Goal: Information Seeking & Learning: Learn about a topic

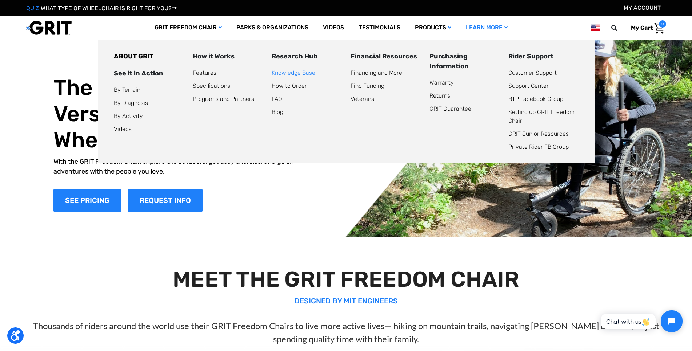
click at [297, 73] on link "Knowledge Base" at bounding box center [294, 72] width 44 height 7
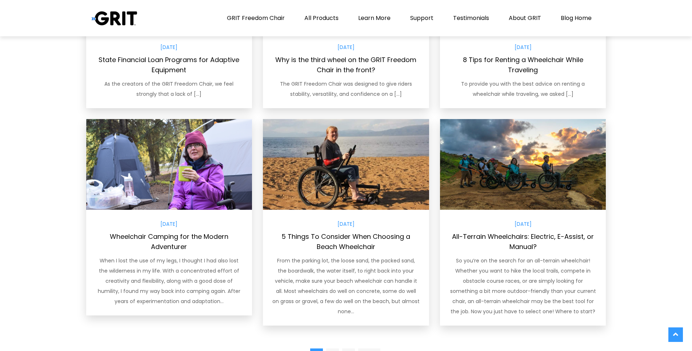
scroll to position [543, 0]
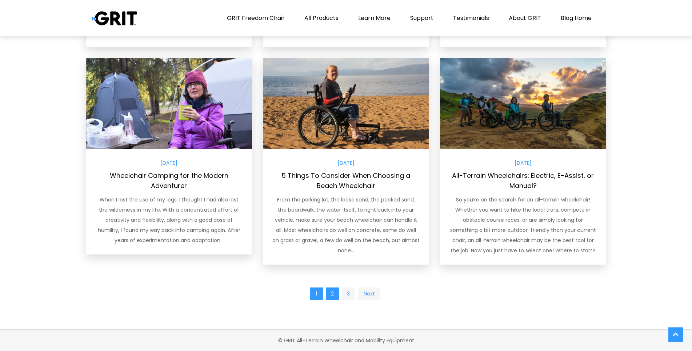
click at [330, 294] on link "2" at bounding box center [332, 294] width 13 height 13
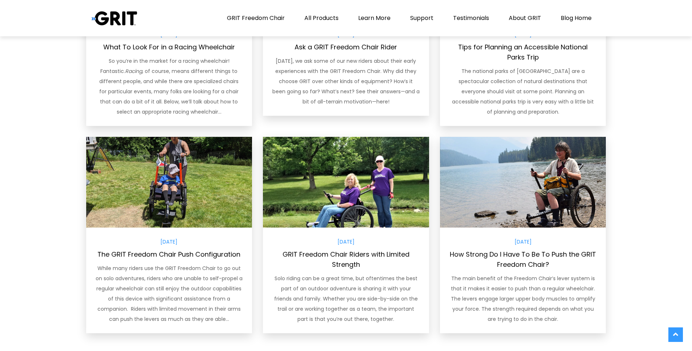
scroll to position [556, 0]
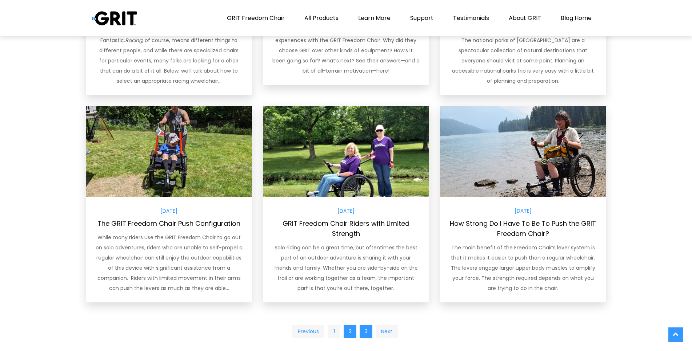
click at [367, 332] on link "3" at bounding box center [365, 332] width 13 height 13
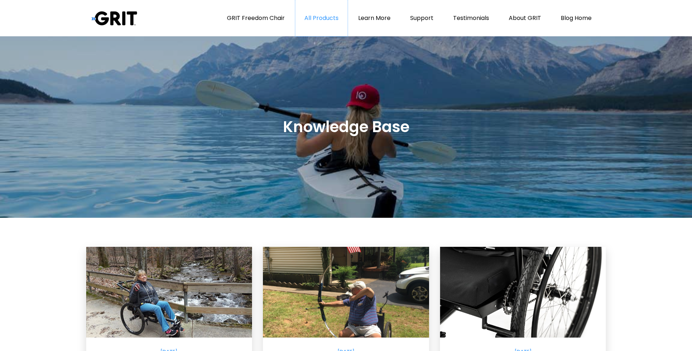
click at [321, 16] on link "All Products" at bounding box center [321, 18] width 52 height 36
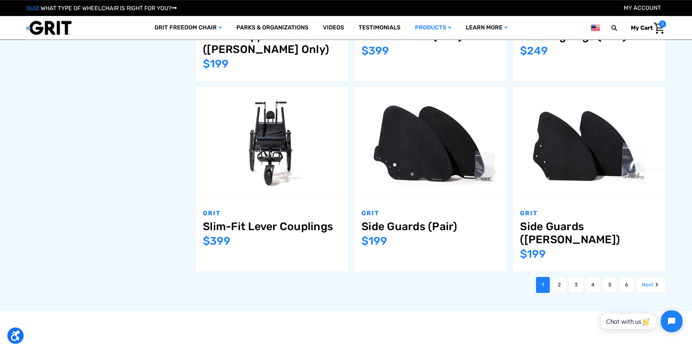
scroll to position [890, 0]
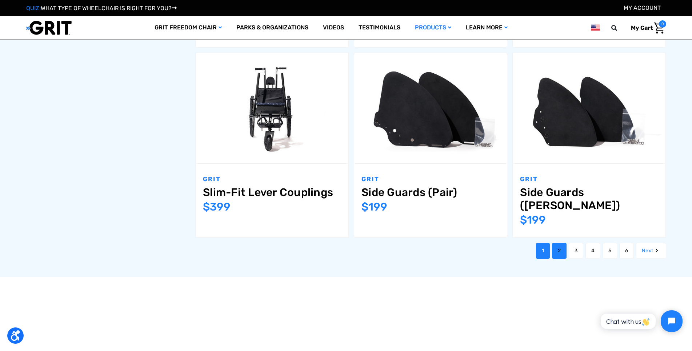
click at [559, 243] on link "2" at bounding box center [559, 251] width 15 height 16
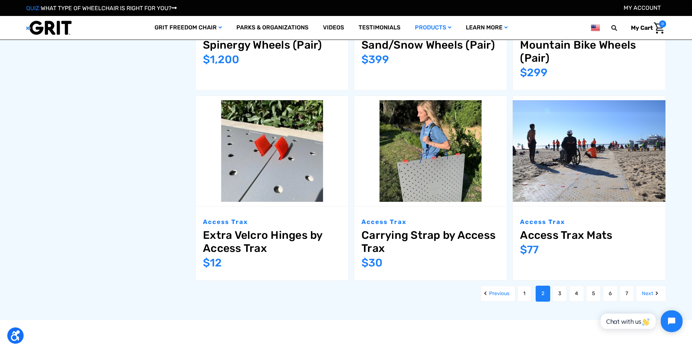
scroll to position [964, 0]
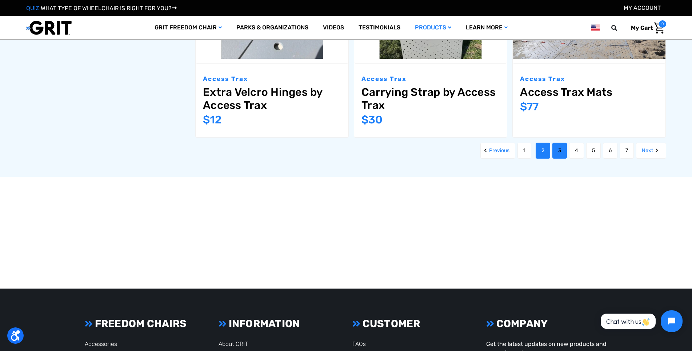
click at [559, 148] on link "3" at bounding box center [559, 151] width 15 height 16
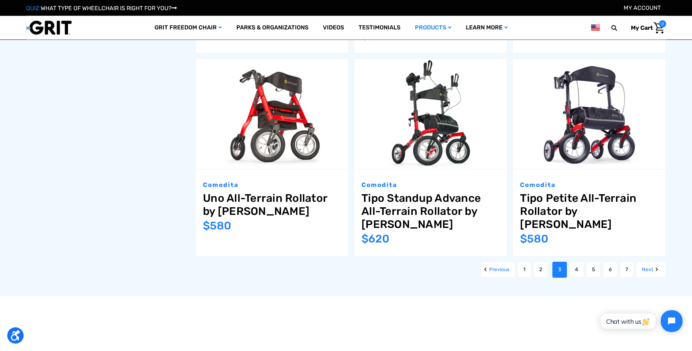
scroll to position [927, 0]
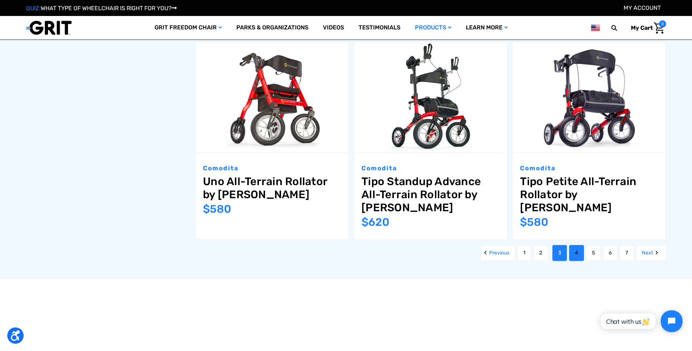
click at [576, 245] on link "4" at bounding box center [576, 253] width 15 height 16
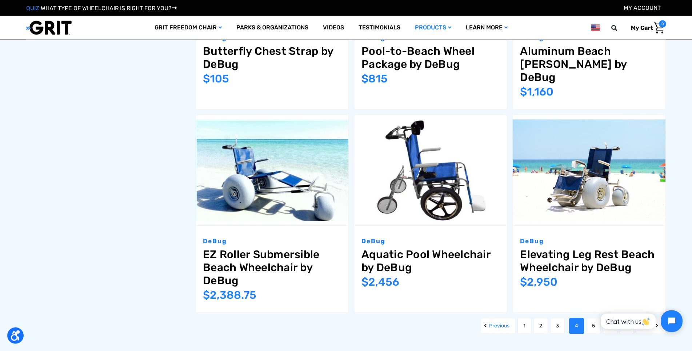
scroll to position [927, 0]
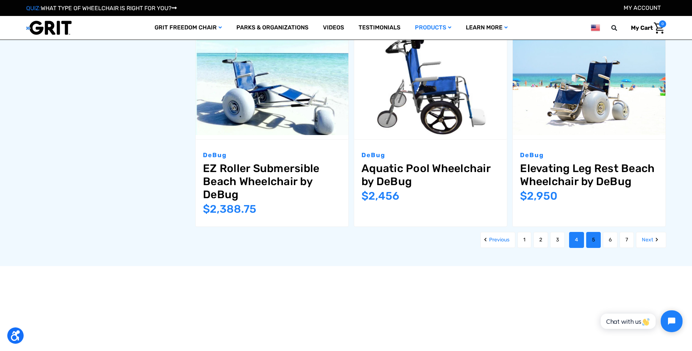
click at [594, 233] on link "5" at bounding box center [593, 240] width 15 height 16
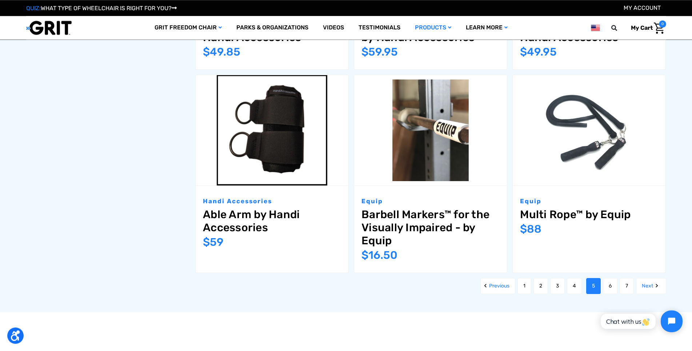
scroll to position [927, 0]
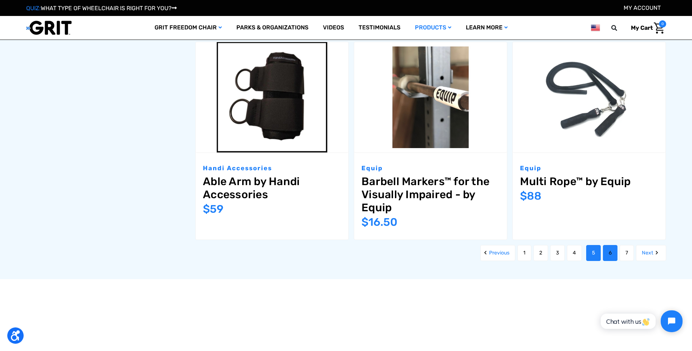
click at [613, 252] on link "6" at bounding box center [610, 253] width 15 height 16
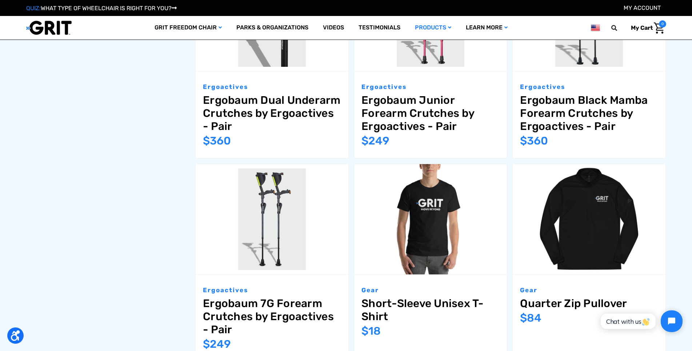
scroll to position [964, 0]
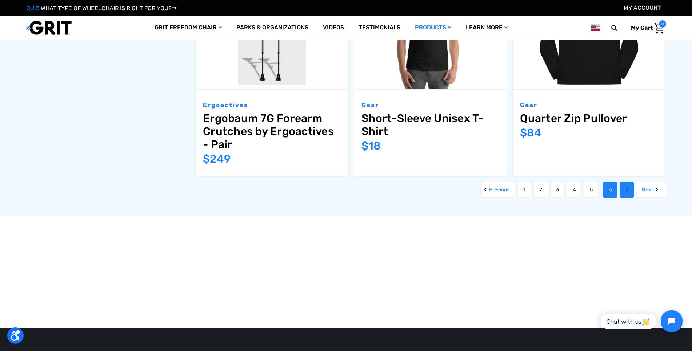
click at [622, 187] on link "7" at bounding box center [626, 190] width 14 height 16
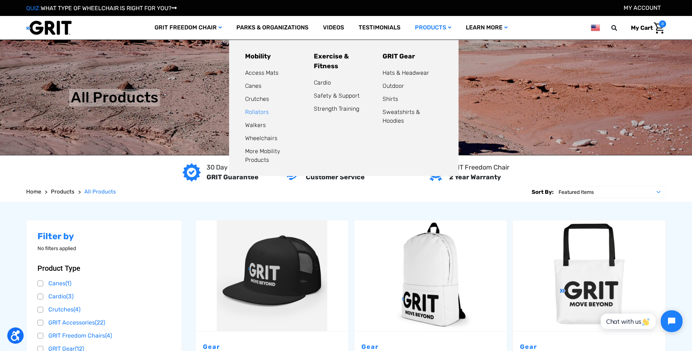
click at [256, 113] on link "Rollators" at bounding box center [257, 112] width 24 height 7
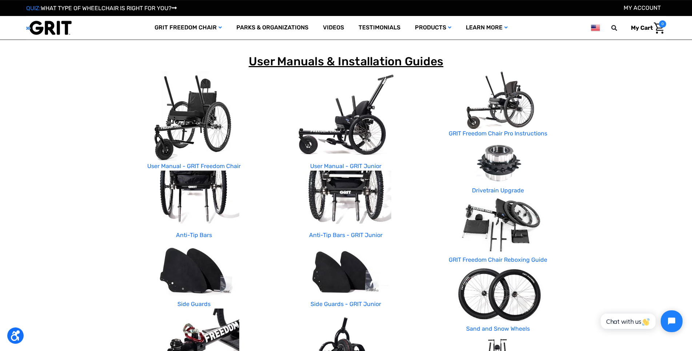
scroll to position [148, 0]
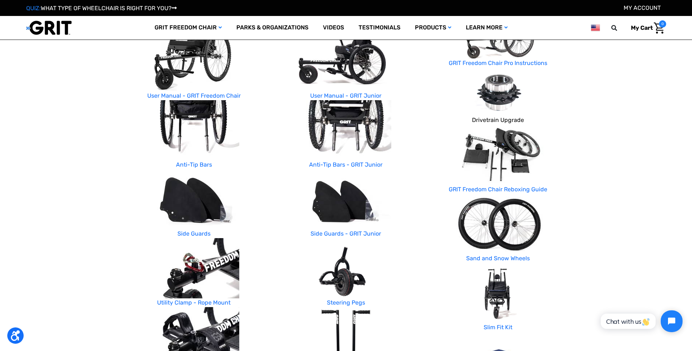
click at [504, 120] on link "Drivetrain Upgrade" at bounding box center [498, 120] width 52 height 7
